Goal: Task Accomplishment & Management: Complete application form

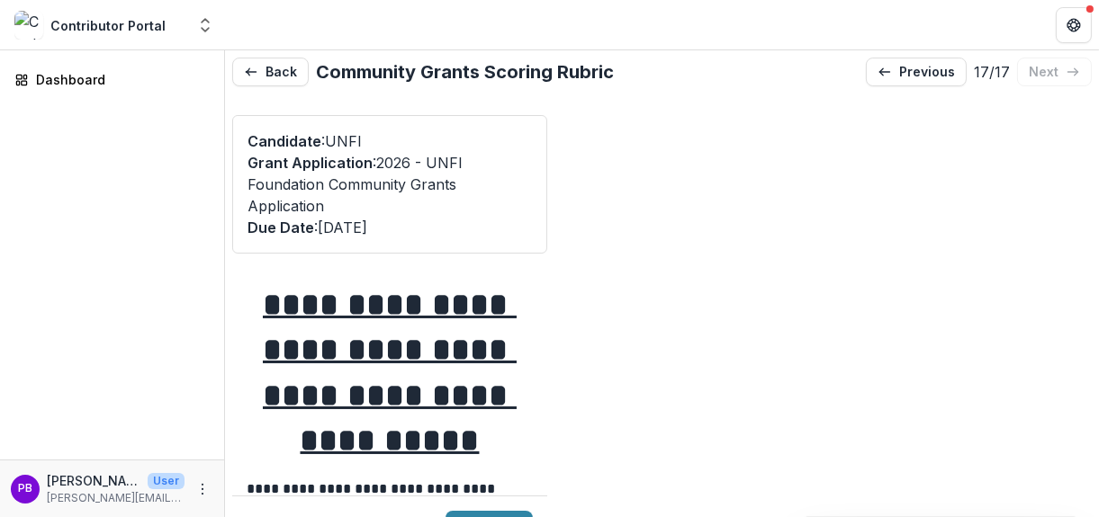
scroll to position [2609, 0]
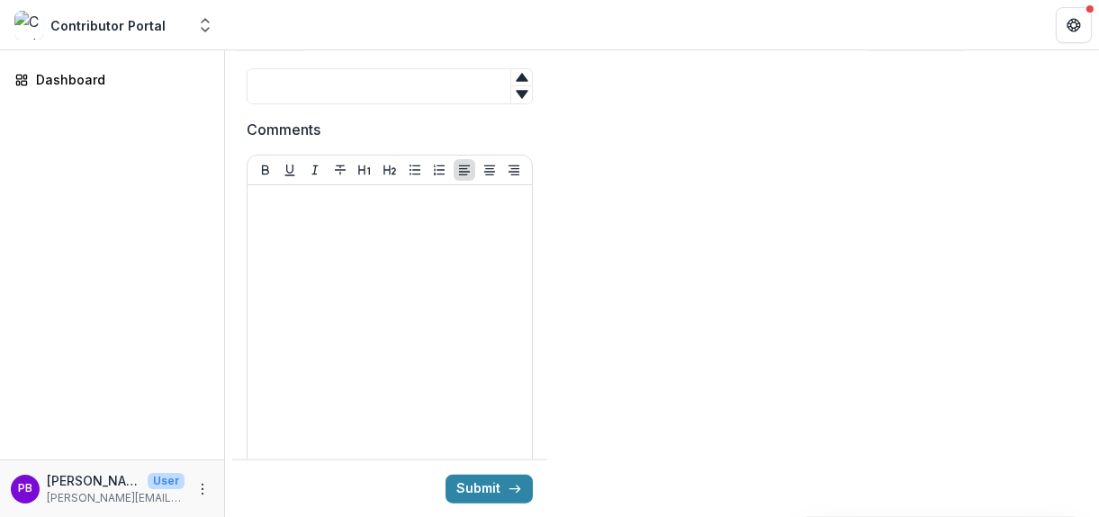
click at [162, 157] on div "Dashboard" at bounding box center [112, 254] width 224 height 409
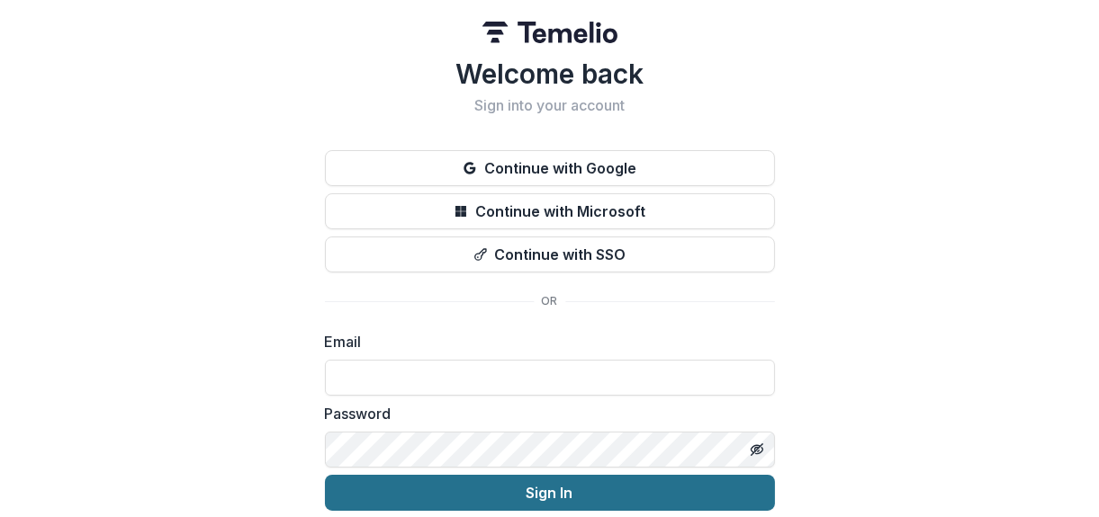
type input "**********"
click at [554, 491] on button "Sign In" at bounding box center [550, 493] width 450 height 36
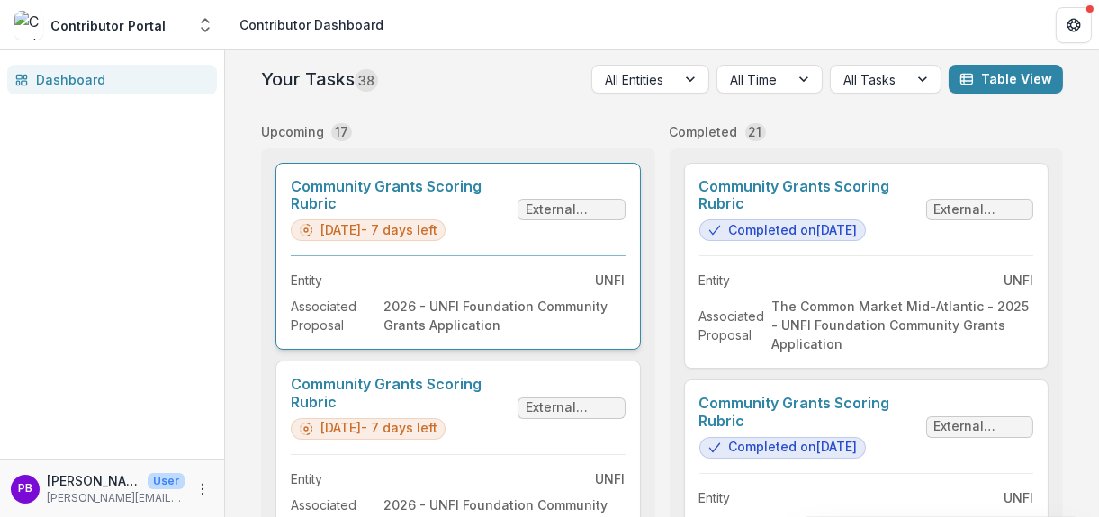
click at [350, 212] on link "Community Grants Scoring Rubric" at bounding box center [401, 195] width 220 height 34
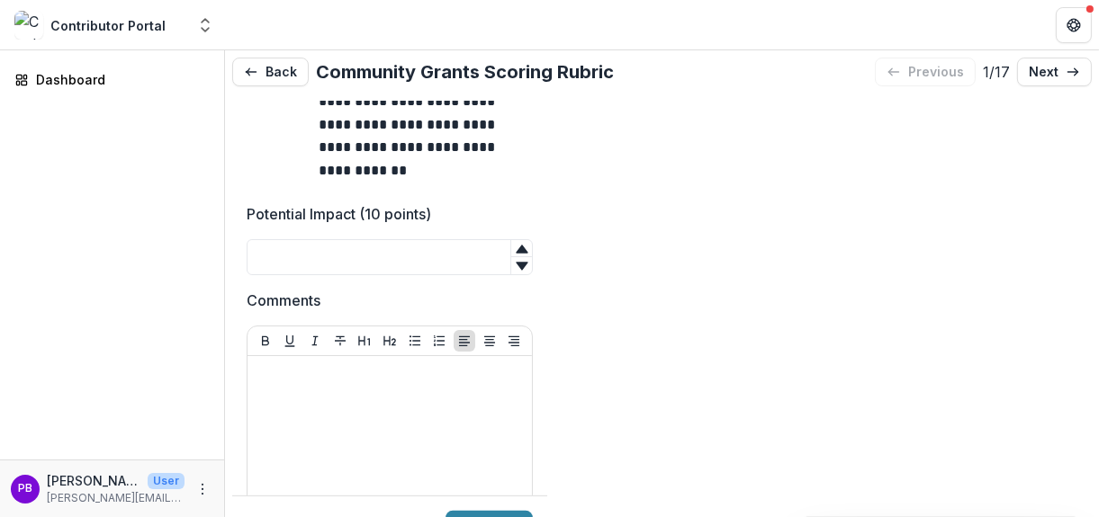
scroll to position [990, 0]
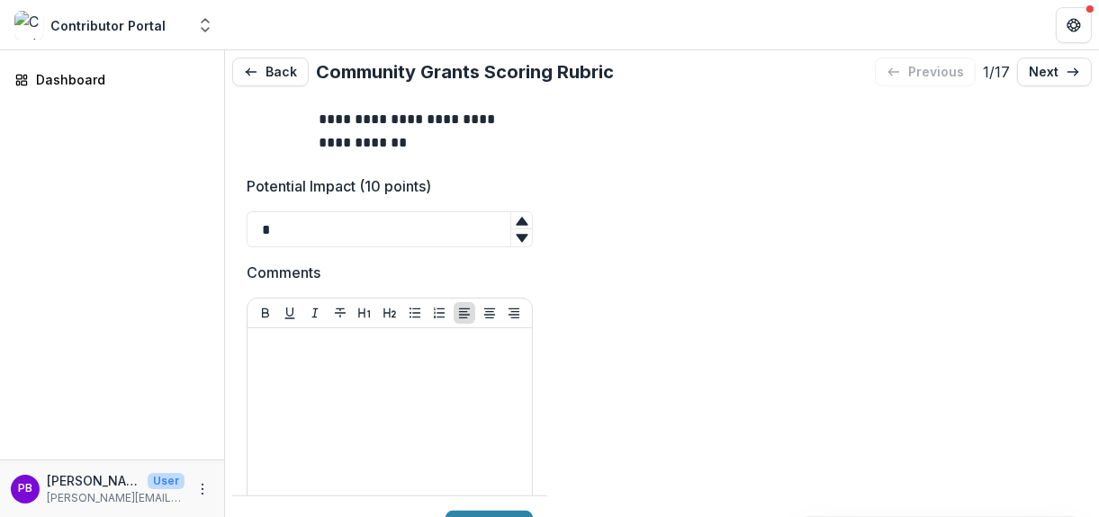
click at [516, 225] on icon at bounding box center [522, 221] width 12 height 8
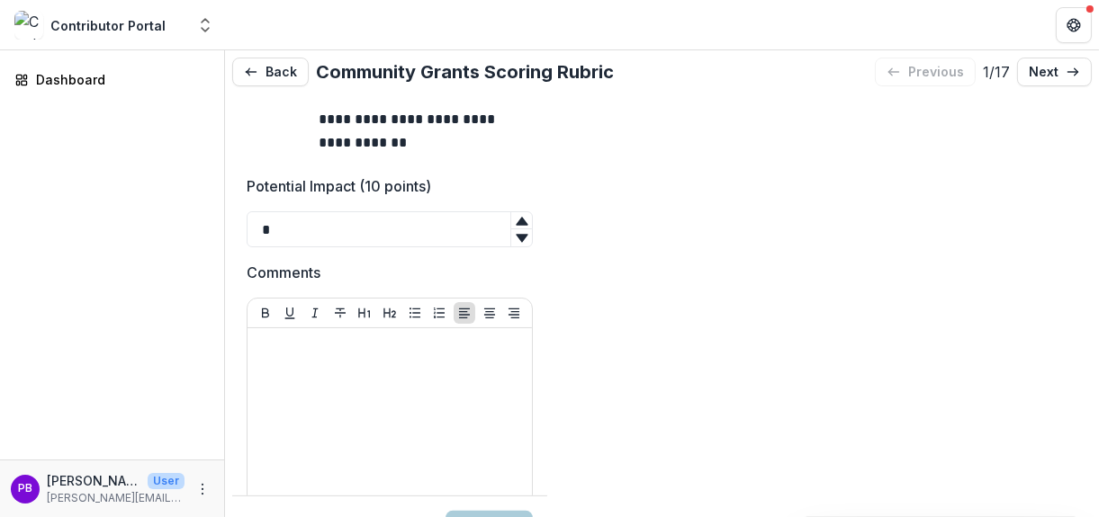
type input "*"
click at [516, 225] on icon at bounding box center [522, 221] width 12 height 8
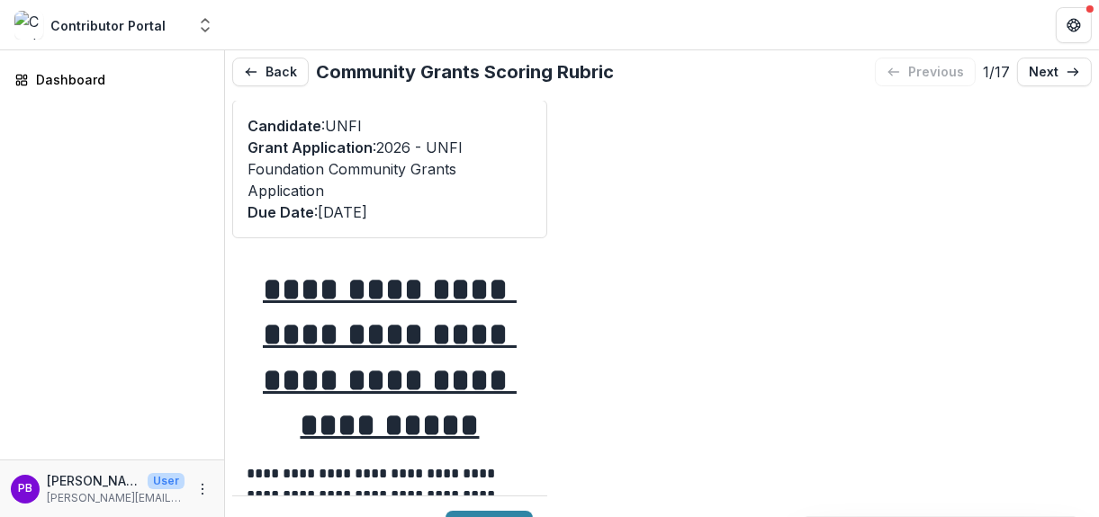
scroll to position [0, 0]
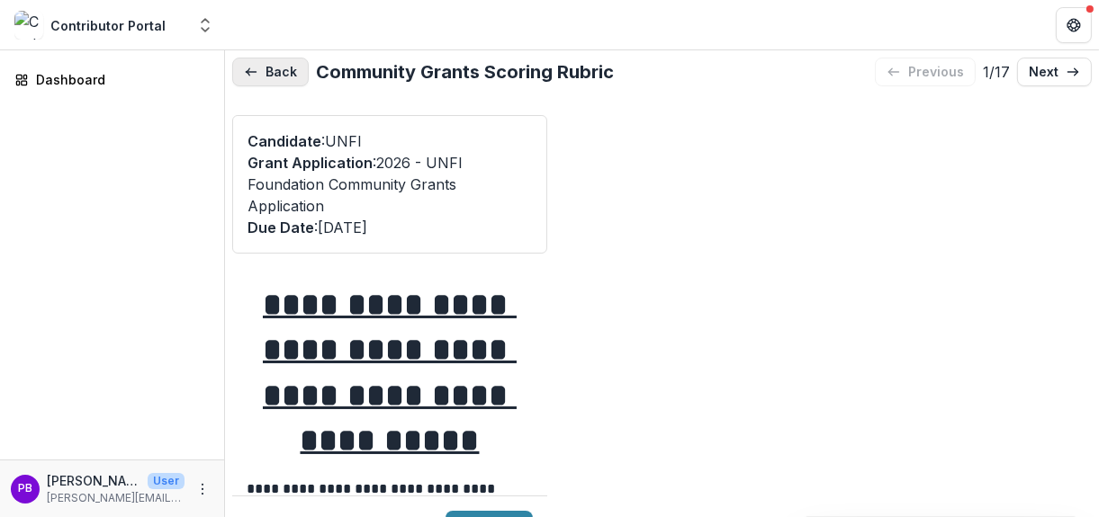
click at [250, 65] on icon "button" at bounding box center [251, 72] width 14 height 14
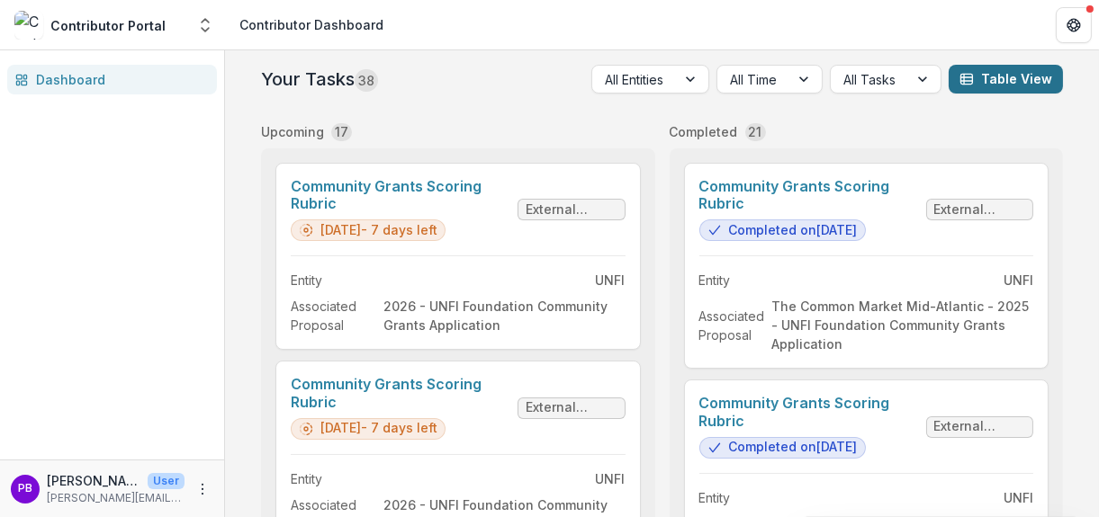
click at [976, 78] on button "Table View" at bounding box center [1006, 79] width 114 height 29
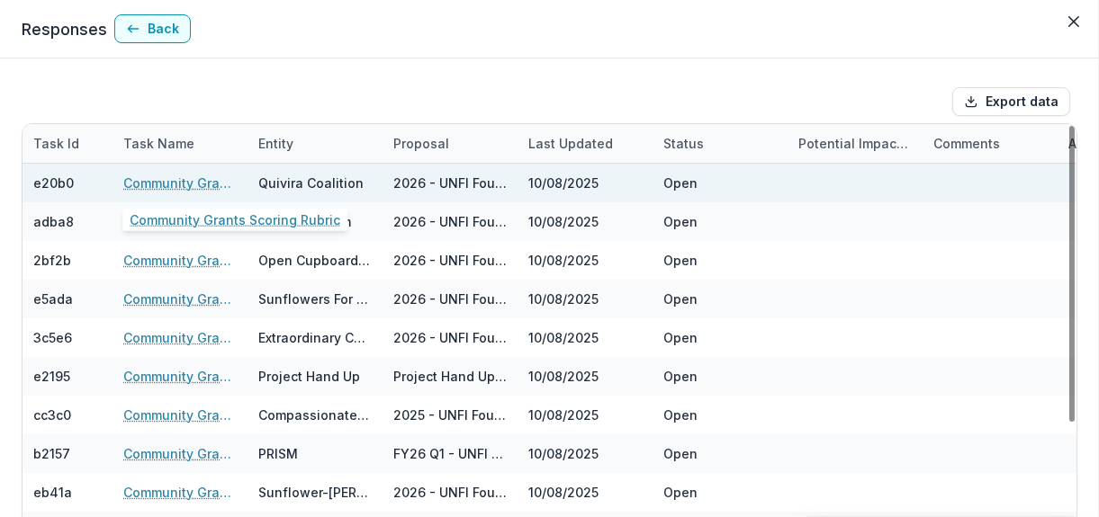
click at [180, 179] on link "Community Grants Scoring Rubric" at bounding box center [179, 183] width 113 height 19
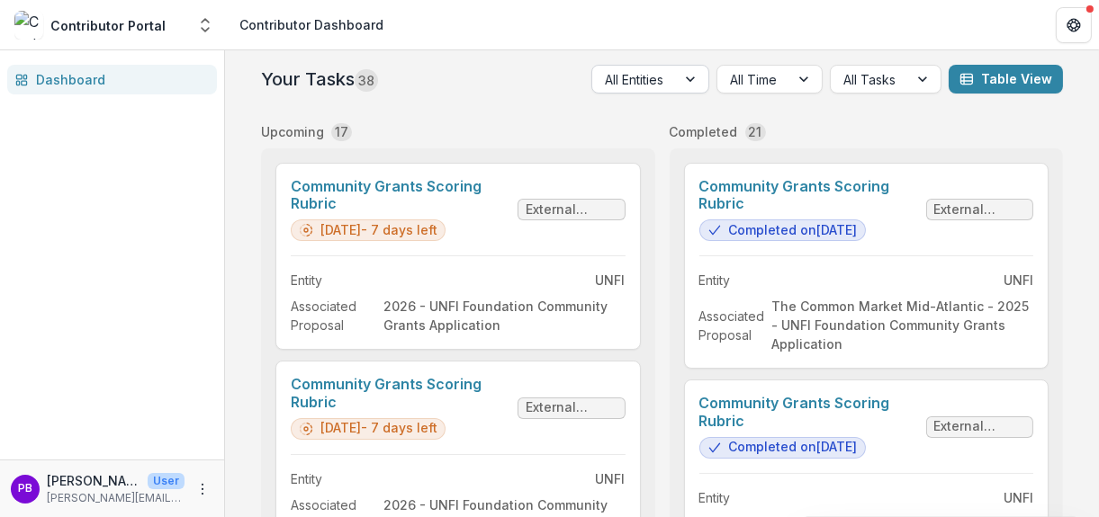
click at [688, 78] on div at bounding box center [692, 79] width 32 height 27
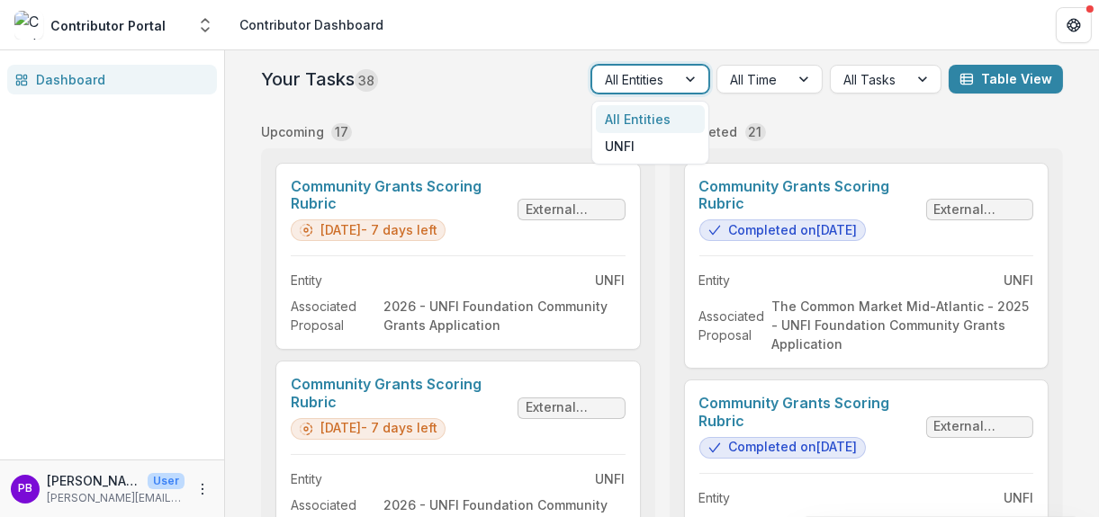
click at [688, 78] on div at bounding box center [692, 79] width 32 height 27
click at [635, 142] on div "UNFI" at bounding box center [650, 147] width 109 height 28
click at [688, 78] on div at bounding box center [692, 79] width 32 height 27
click at [643, 118] on div "All Entities" at bounding box center [665, 128] width 78 height 47
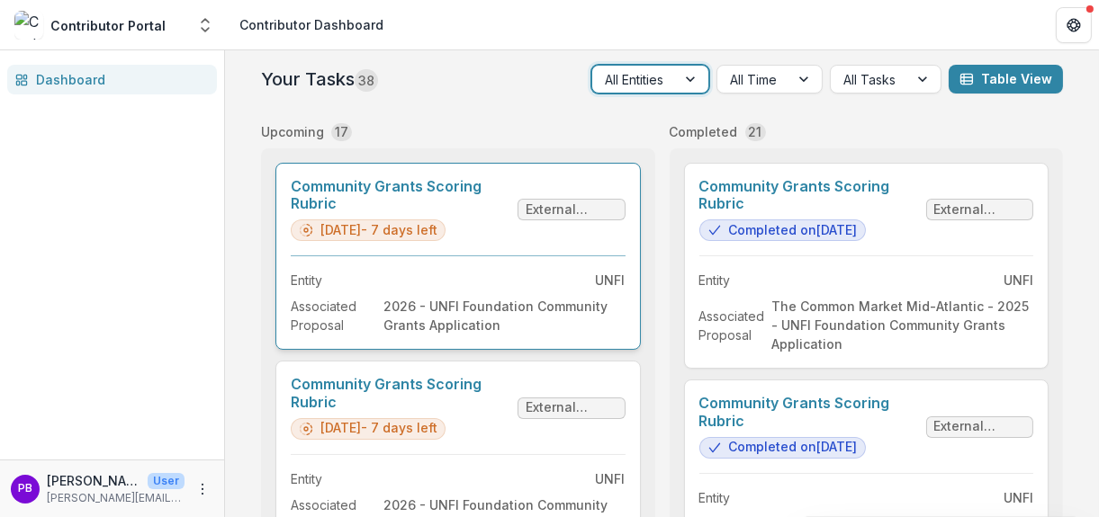
click at [427, 212] on link "Community Grants Scoring Rubric" at bounding box center [401, 195] width 220 height 34
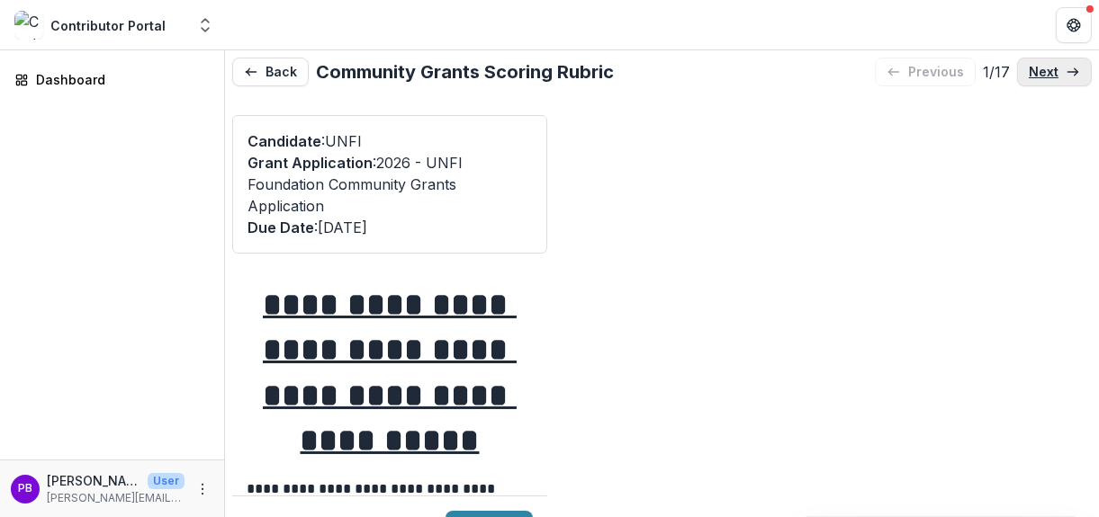
click at [1034, 72] on p "next" at bounding box center [1044, 72] width 30 height 15
click at [263, 75] on button "Back" at bounding box center [270, 72] width 76 height 29
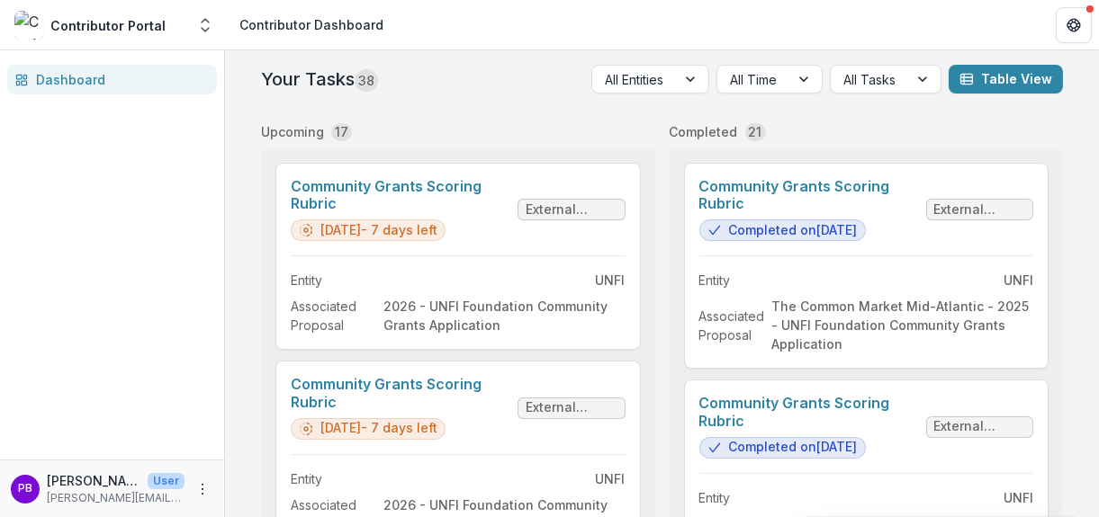
click at [929, 130] on div "Completed 21" at bounding box center [867, 131] width 394 height 19
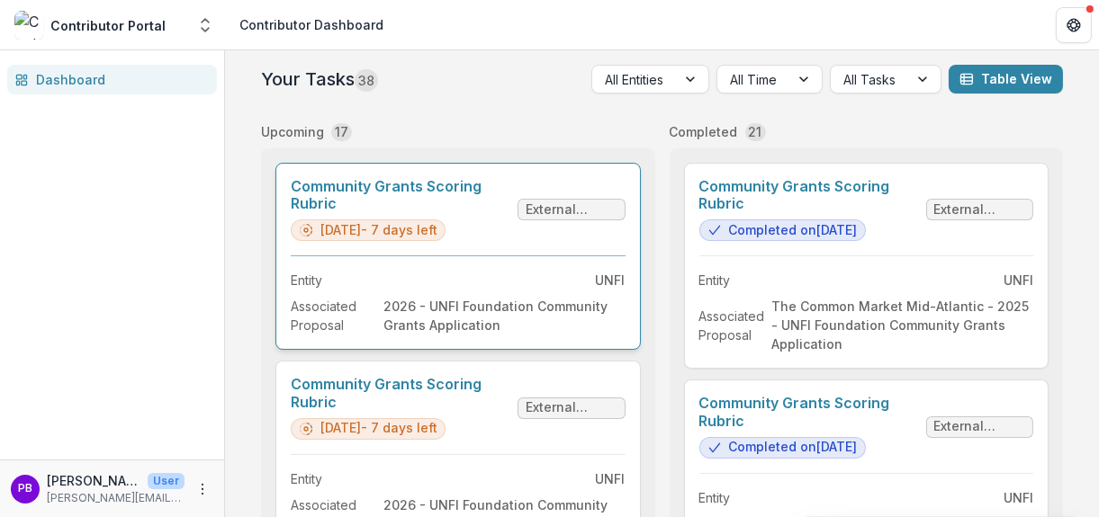
click at [408, 212] on link "Community Grants Scoring Rubric" at bounding box center [401, 195] width 220 height 34
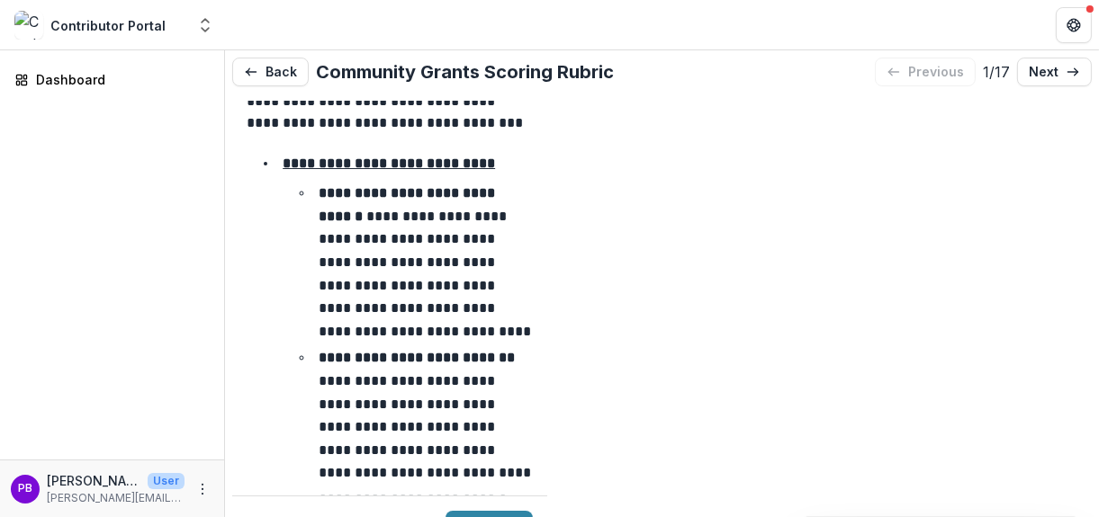
scroll to position [540, 0]
